Goal: Browse casually

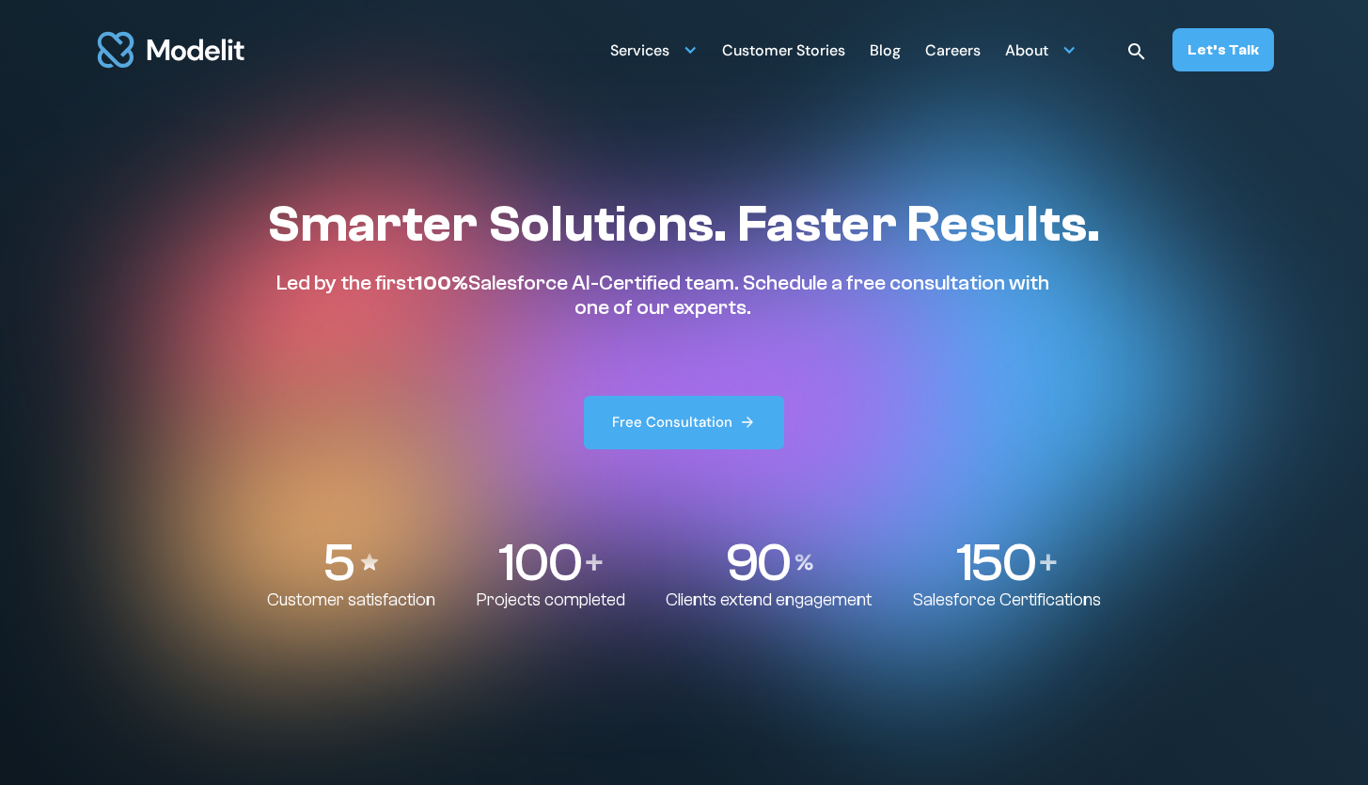
click at [619, 216] on h1 "Smarter Solutions. Faster Results." at bounding box center [683, 225] width 833 height 62
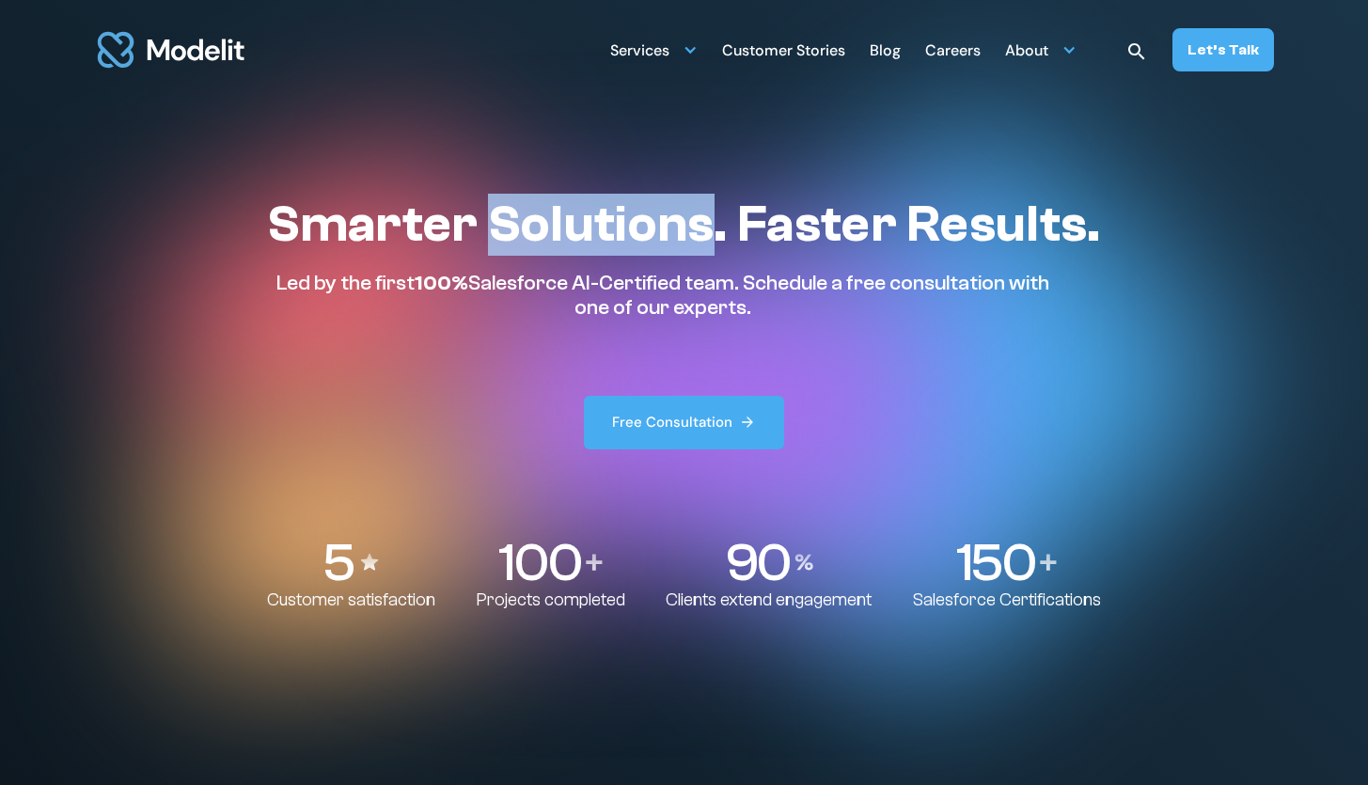
click at [619, 216] on h1 "Smarter Solutions. Faster Results." at bounding box center [683, 225] width 833 height 62
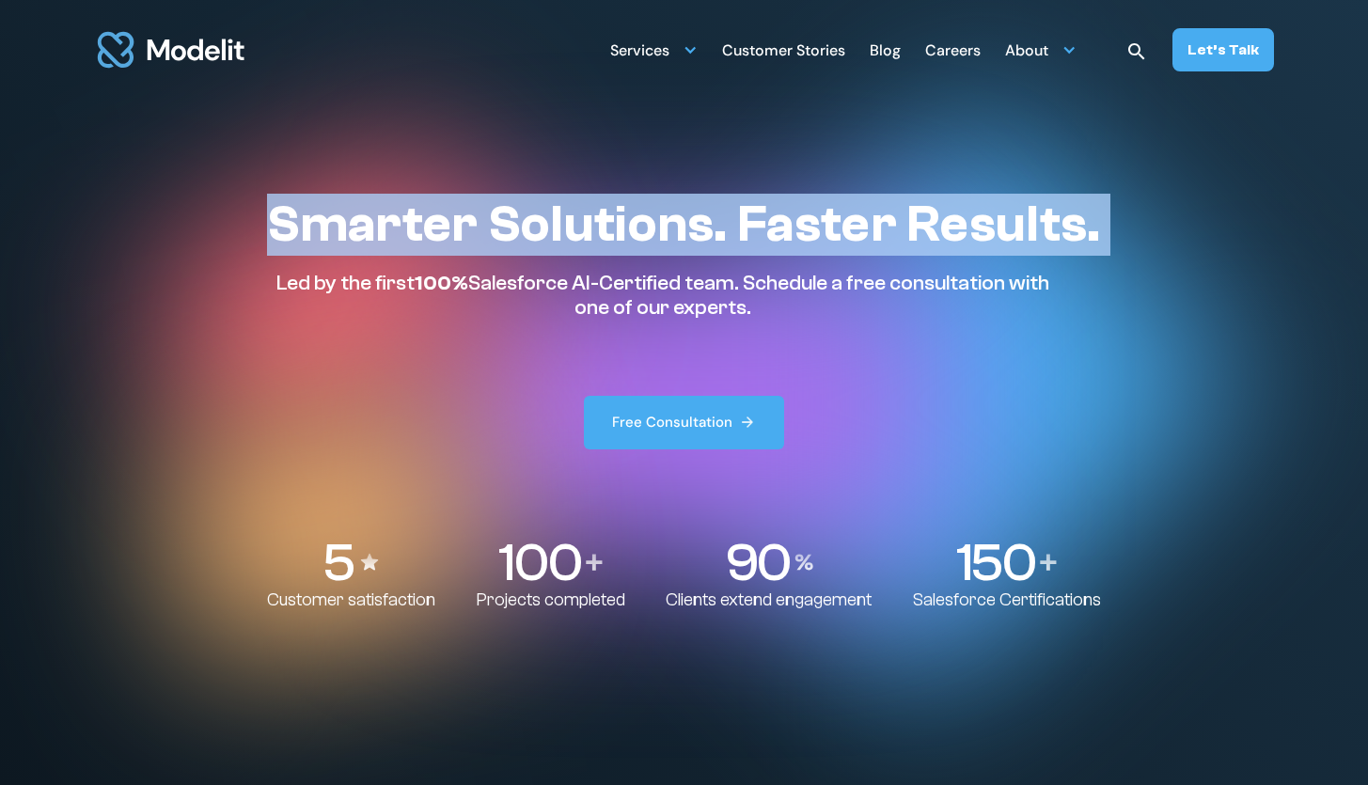
click at [619, 216] on h1 "Smarter Solutions. Faster Results." at bounding box center [683, 225] width 833 height 62
click at [619, 215] on h1 "Smarter Solutions. Faster Results." at bounding box center [683, 225] width 833 height 62
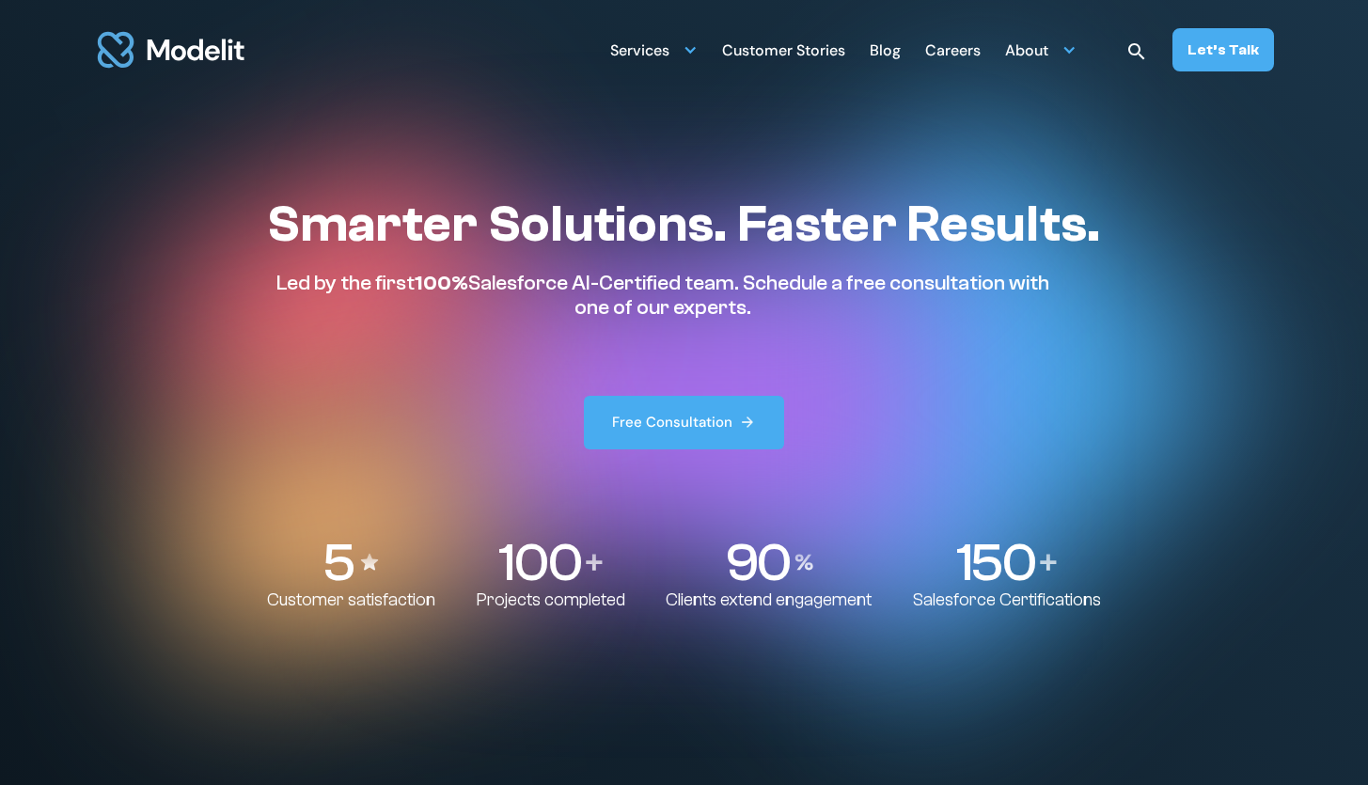
click at [618, 289] on p "Led by the first 100% Salesforce AI-Certified team. Schedule a free consultatio…" at bounding box center [662, 296] width 791 height 50
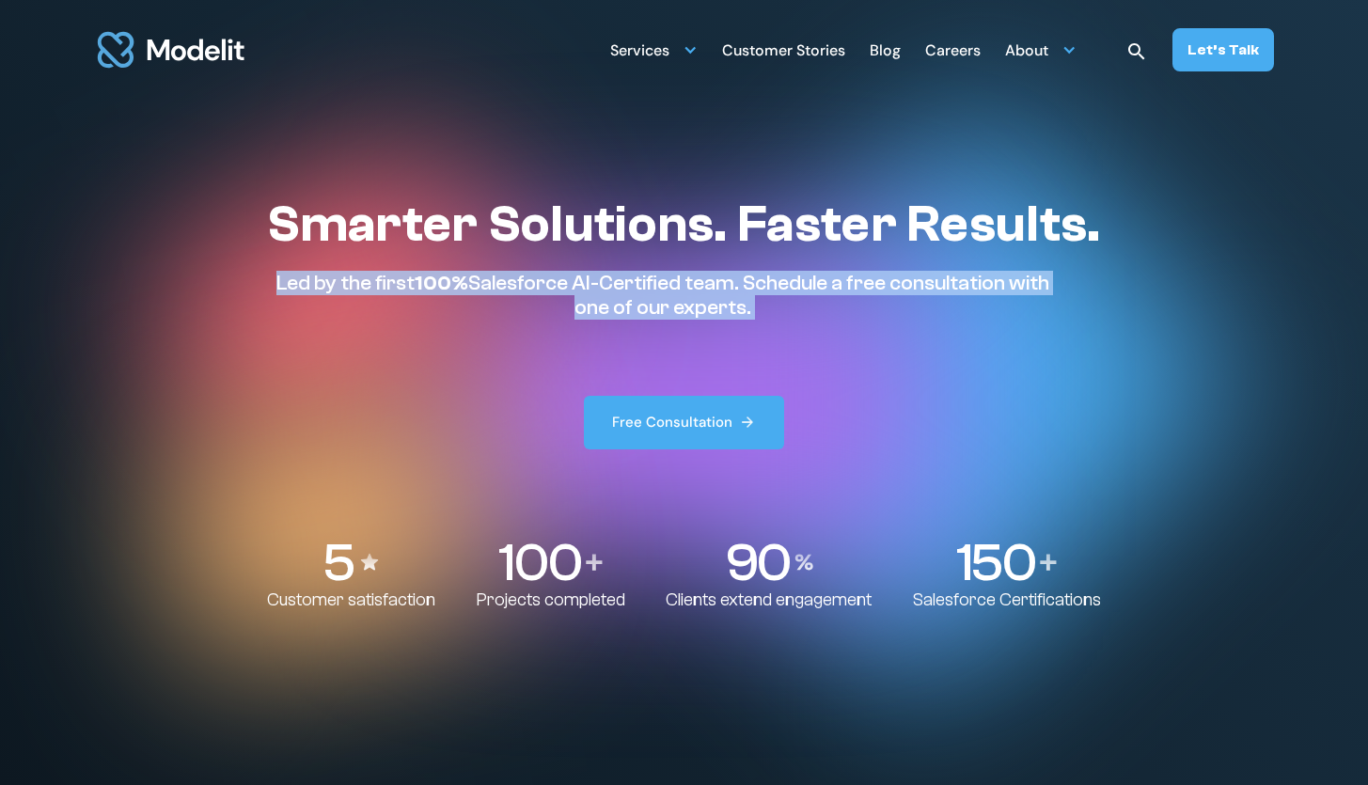
click at [618, 289] on p "Led by the first 100% Salesforce AI-Certified team. Schedule a free consultatio…" at bounding box center [662, 296] width 791 height 50
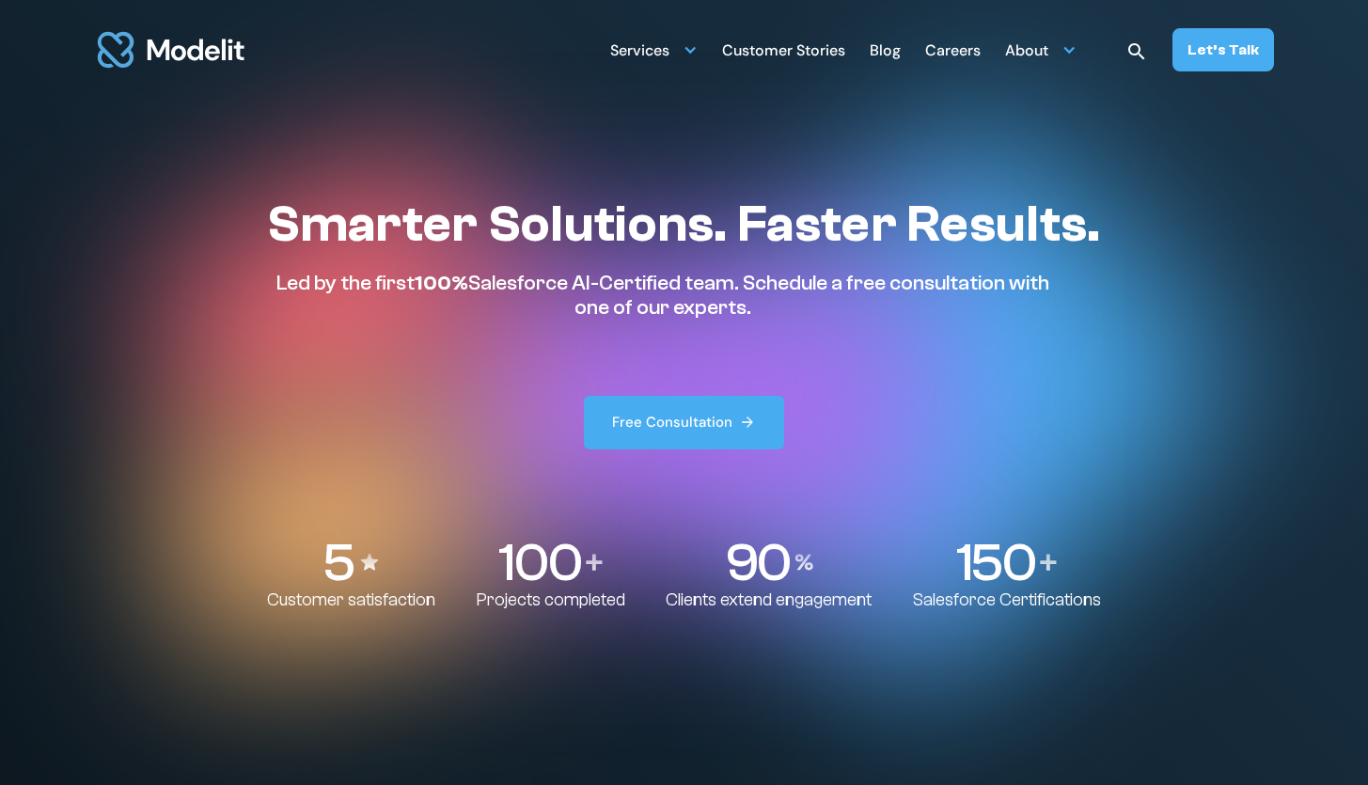
click at [618, 289] on p "Led by the first 100% Salesforce AI-Certified team. Schedule a free consultatio…" at bounding box center [662, 296] width 791 height 50
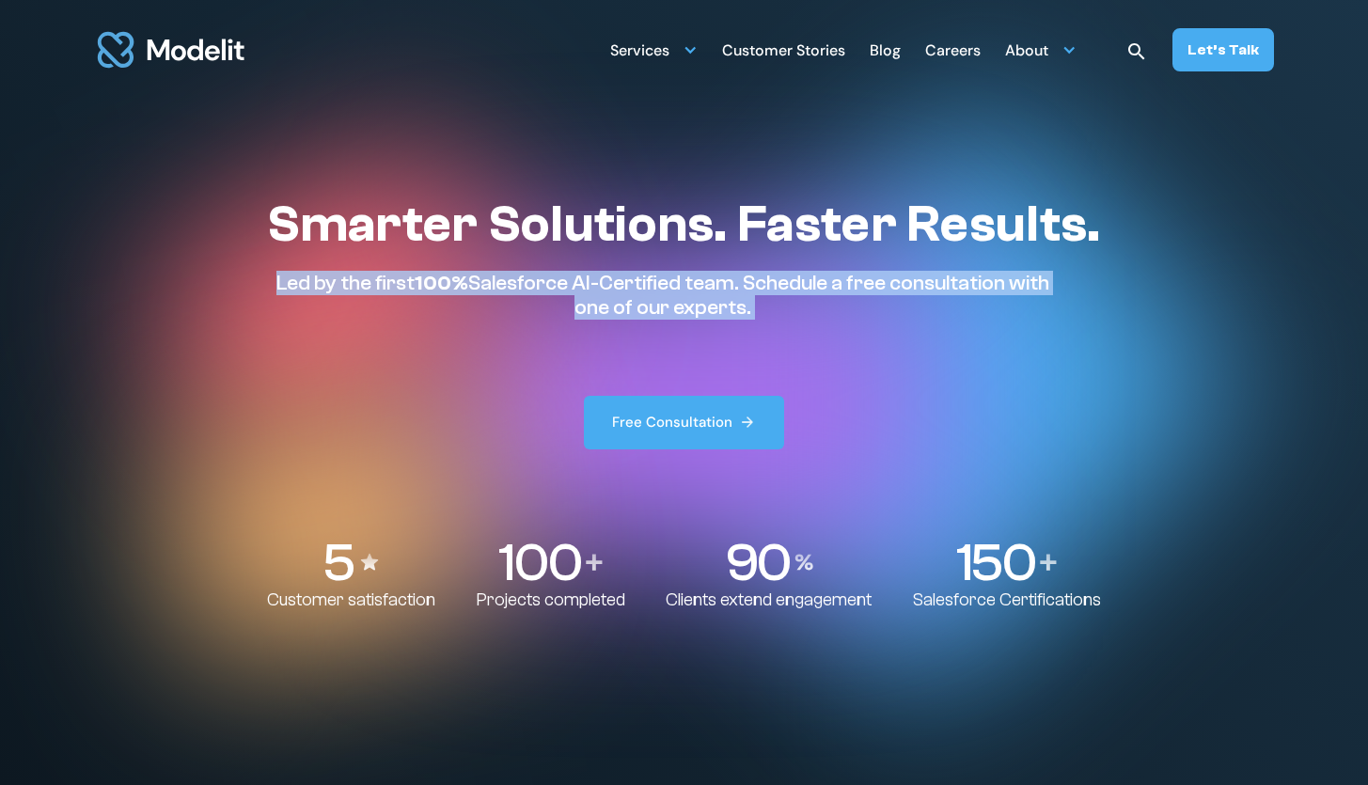
click at [618, 289] on p "Led by the first 100% Salesforce AI-Certified team. Schedule a free consultatio…" at bounding box center [662, 296] width 791 height 50
